Goal: Task Accomplishment & Management: Manage account settings

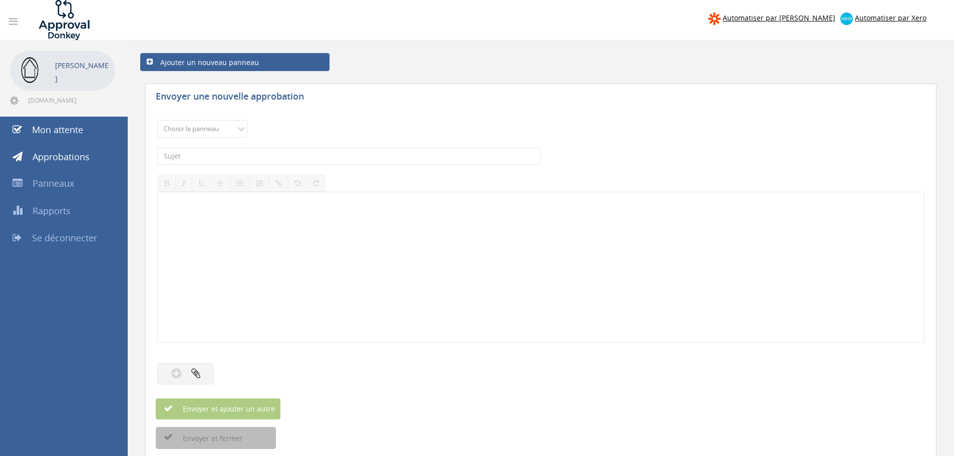
click at [11, 17] on icon at bounding box center [13, 22] width 9 height 10
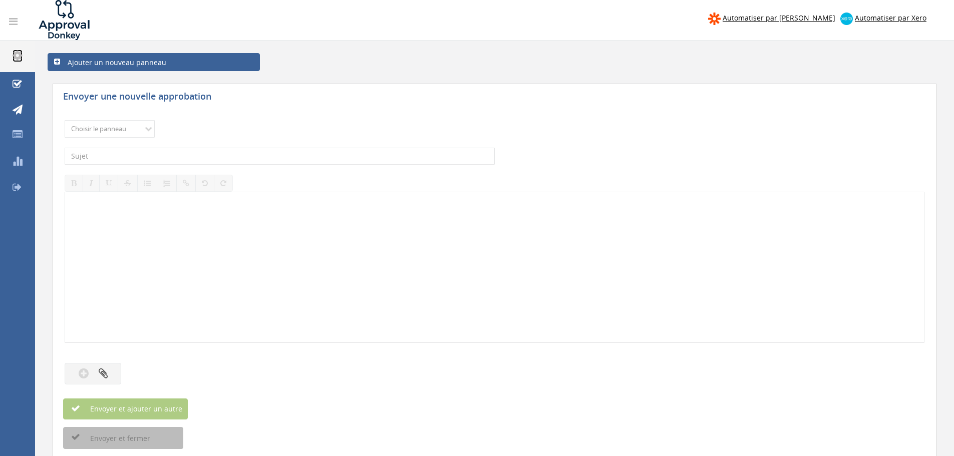
click at [20, 59] on icon at bounding box center [18, 56] width 10 height 12
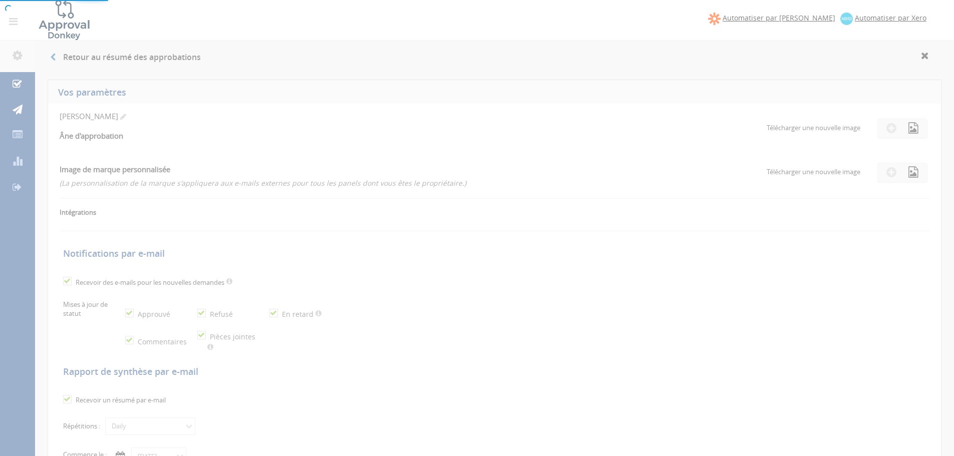
checkbox input "true"
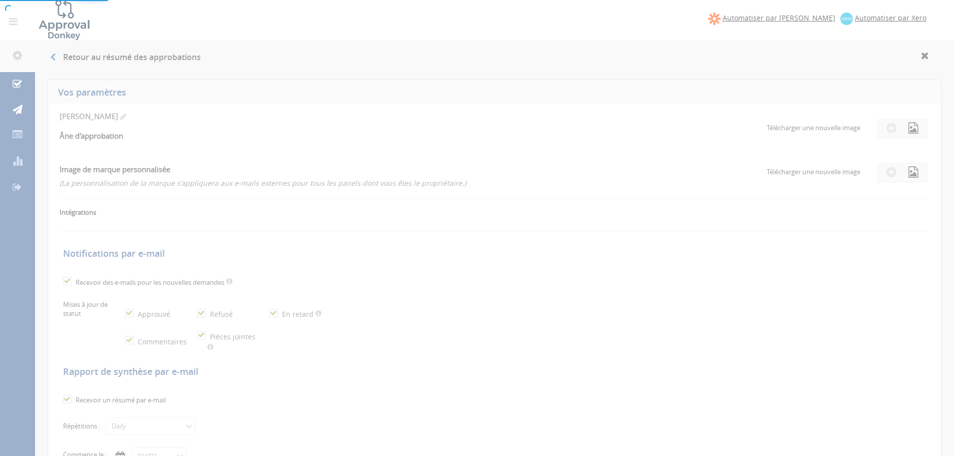
checkbox input "true"
select select "number:1"
checkbox input "true"
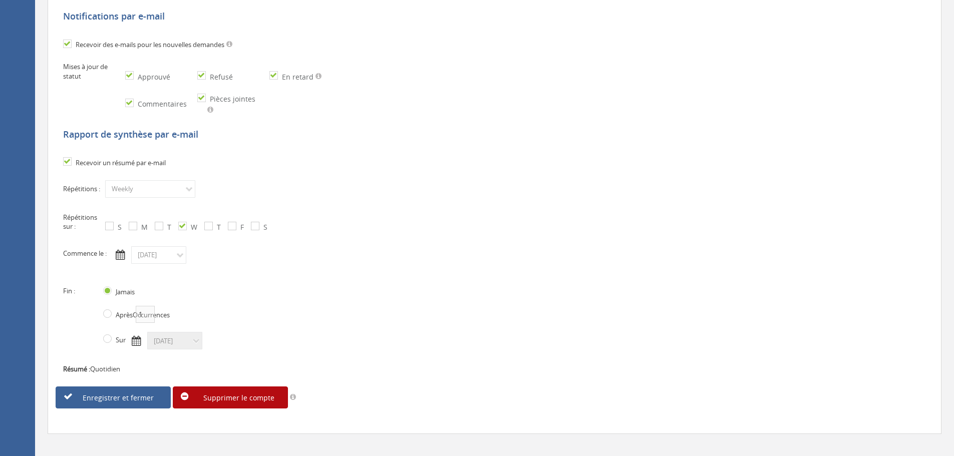
scroll to position [311, 0]
click at [241, 392] on font "Supprimer le compte" at bounding box center [238, 397] width 71 height 10
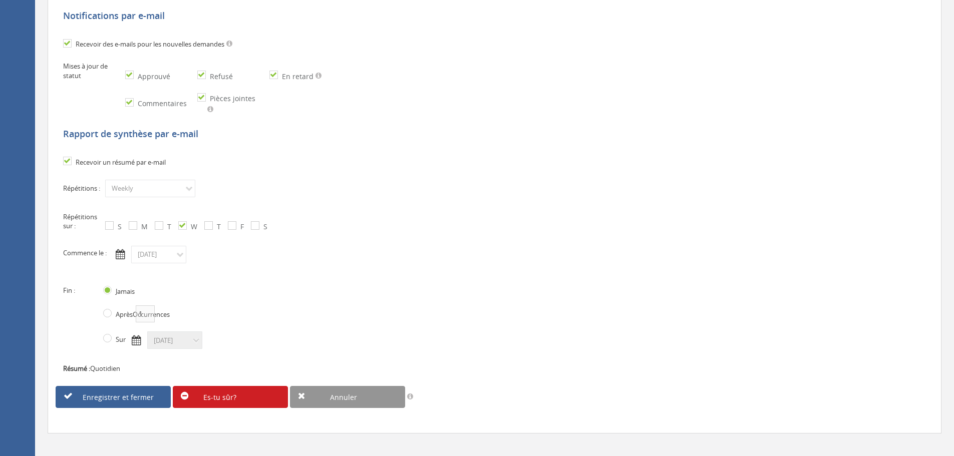
click at [245, 386] on link "Es-tu sûr?" at bounding box center [230, 397] width 115 height 22
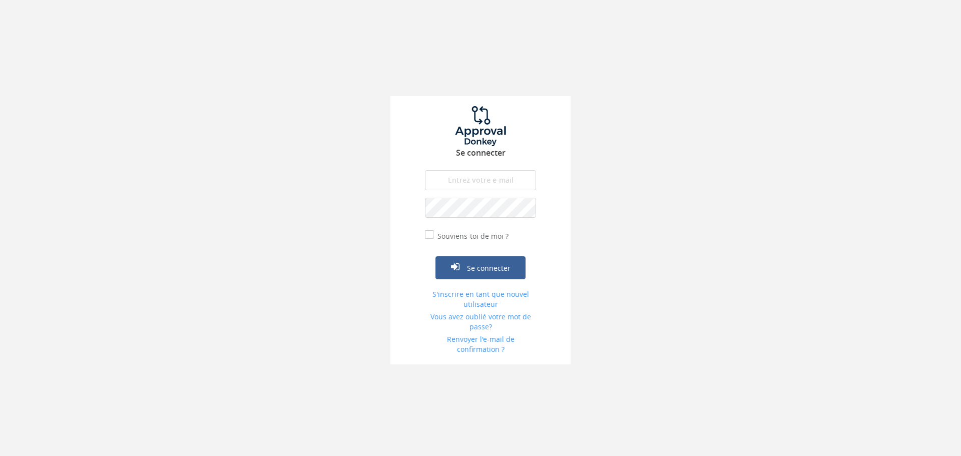
type input "[DOMAIN_NAME][EMAIL_ADDRESS][DOMAIN_NAME]"
